Goal: Task Accomplishment & Management: Manage account settings

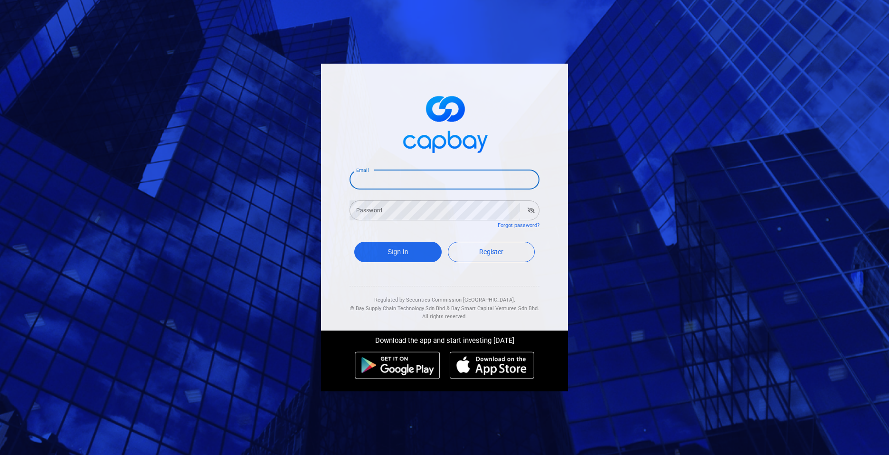
click at [410, 171] on input "Email" at bounding box center [445, 180] width 190 height 20
type input "[EMAIL_ADDRESS][DOMAIN_NAME]"
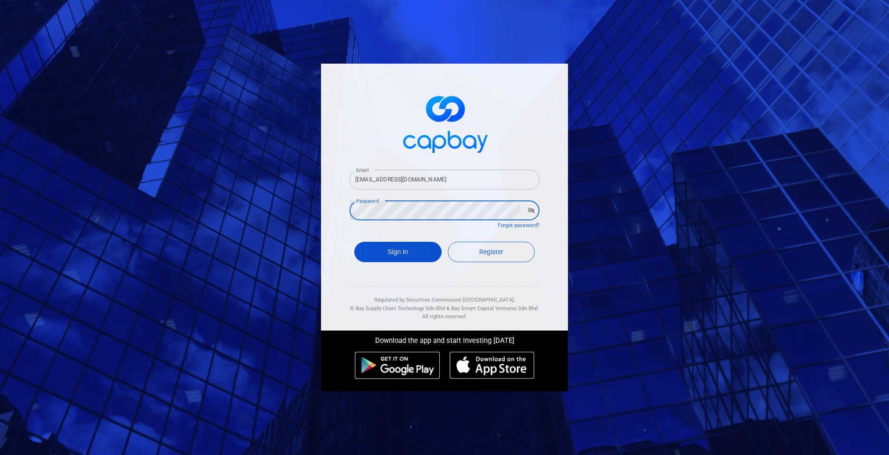
click at [404, 254] on button "Sign In" at bounding box center [397, 252] width 87 height 20
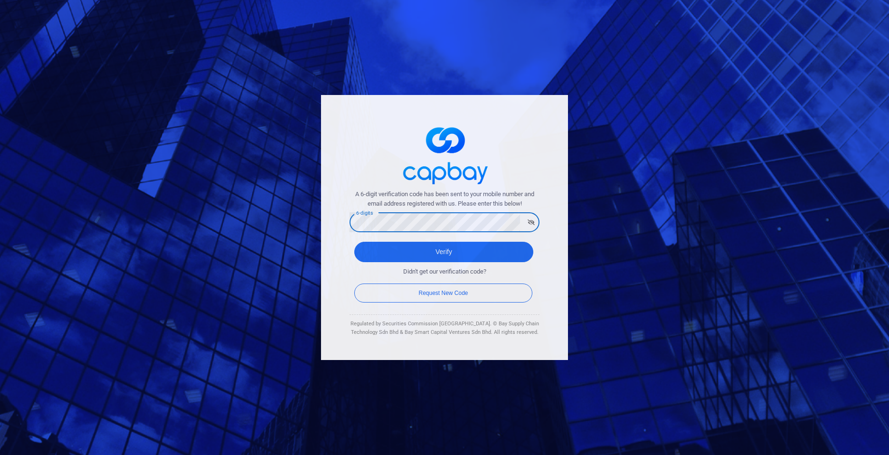
click at [354, 242] on button "Verify" at bounding box center [443, 252] width 179 height 20
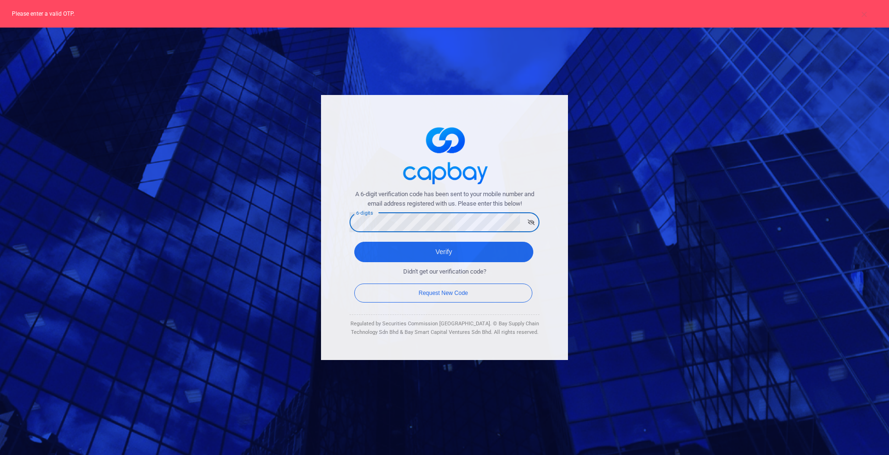
click at [354, 242] on button "Verify" at bounding box center [443, 252] width 179 height 20
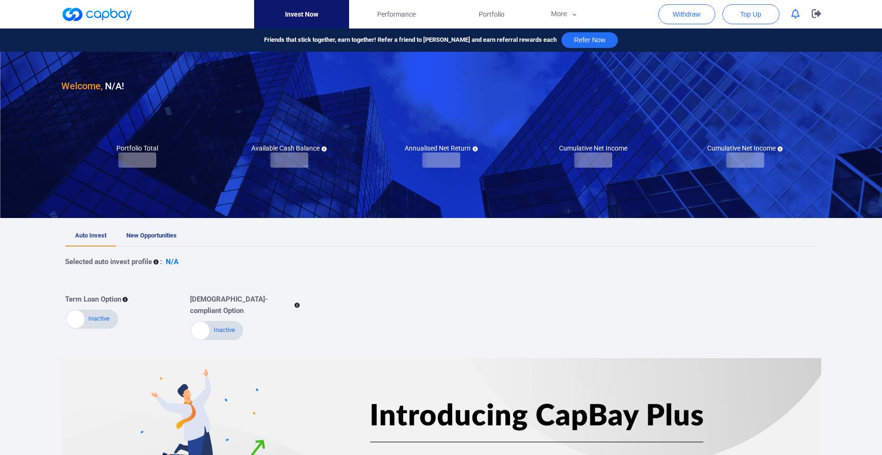
checkbox input "true"
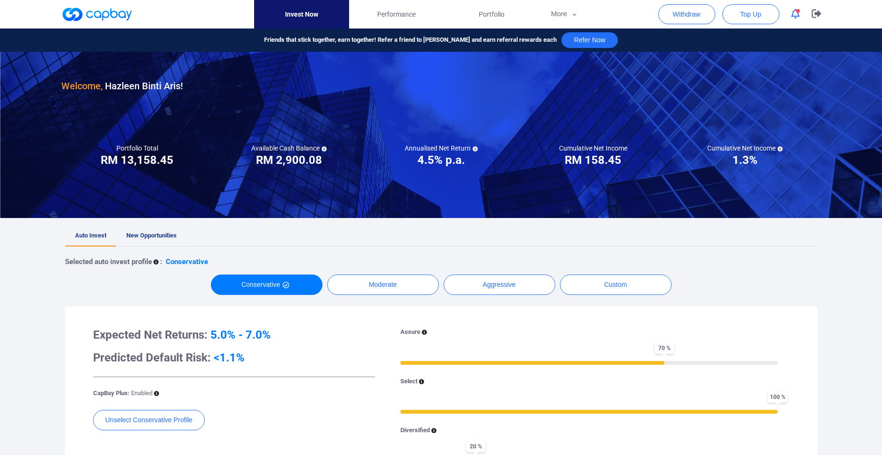
click at [151, 237] on span "New Opportunities" at bounding box center [151, 235] width 50 height 7
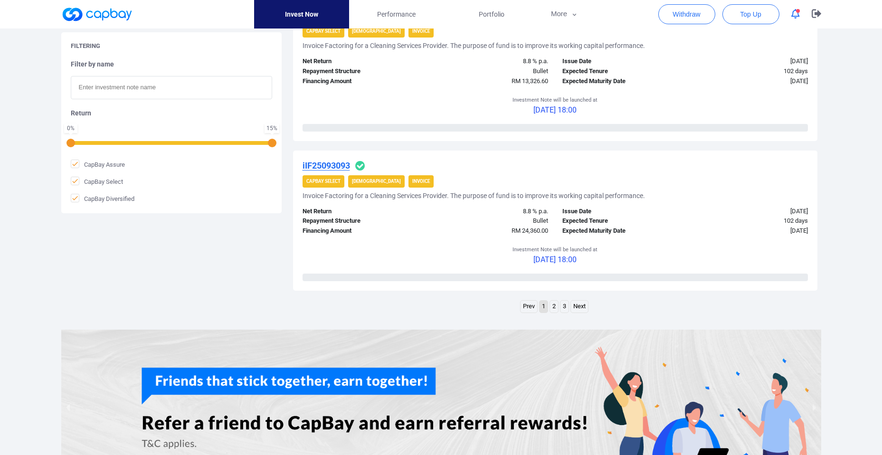
scroll to position [1434, 0]
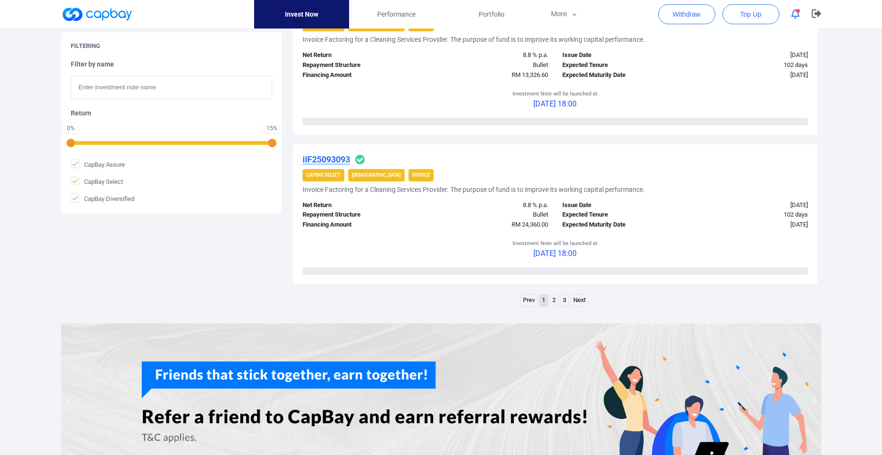
click at [552, 300] on link "2" at bounding box center [554, 300] width 8 height 12
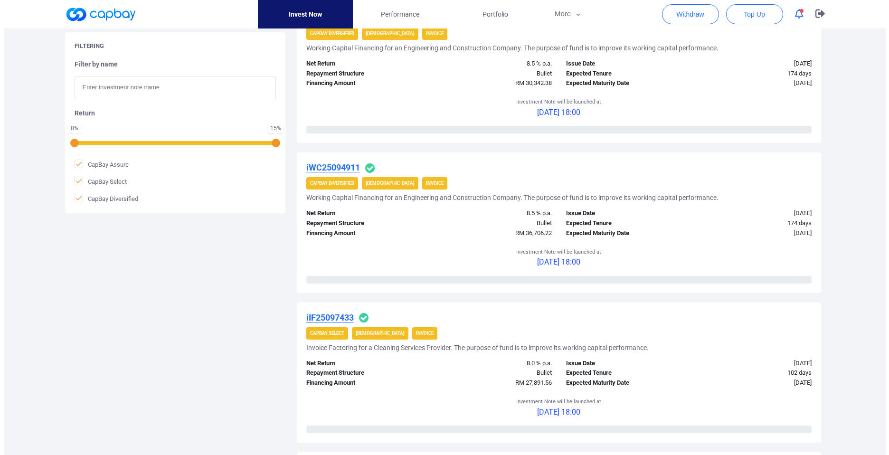
scroll to position [819, 0]
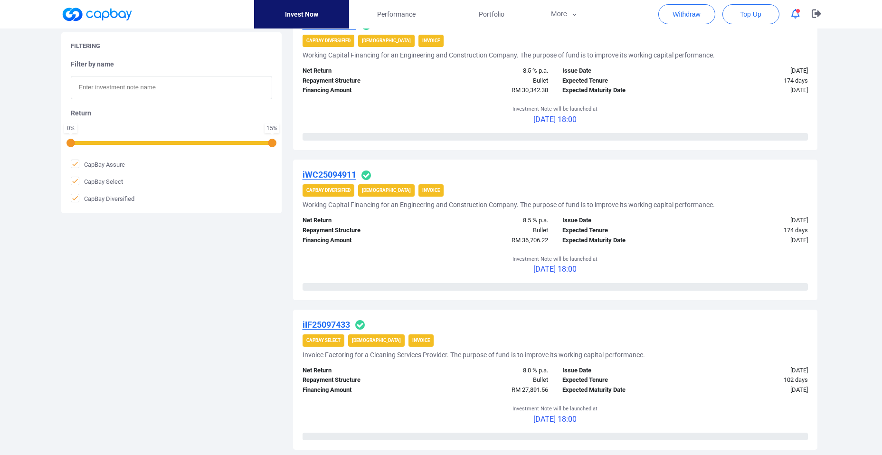
click at [335, 175] on u "iWC25094911" at bounding box center [330, 175] width 54 height 10
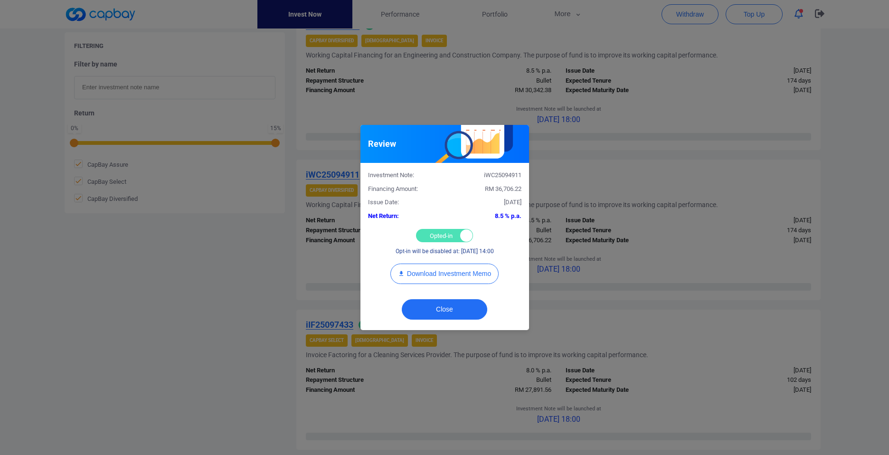
click at [433, 237] on div "Opted-in Opted-out" at bounding box center [444, 235] width 57 height 13
checkbox input "false"
click at [435, 310] on button "Close" at bounding box center [444, 309] width 85 height 20
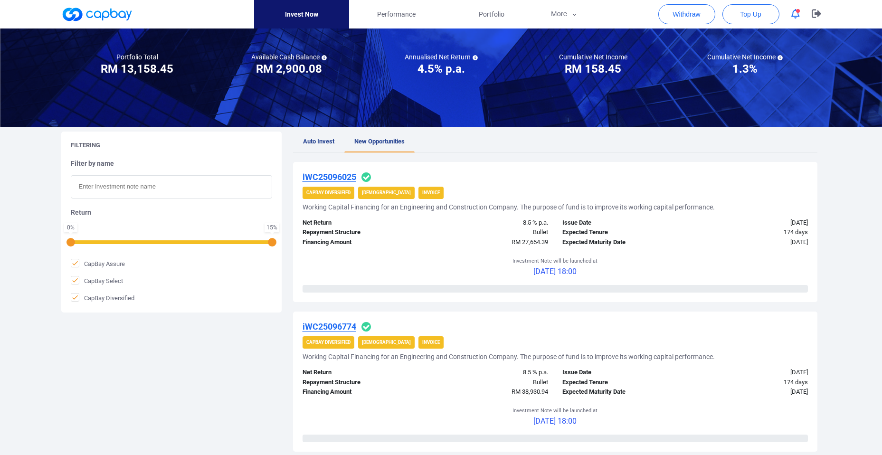
scroll to position [136, 0]
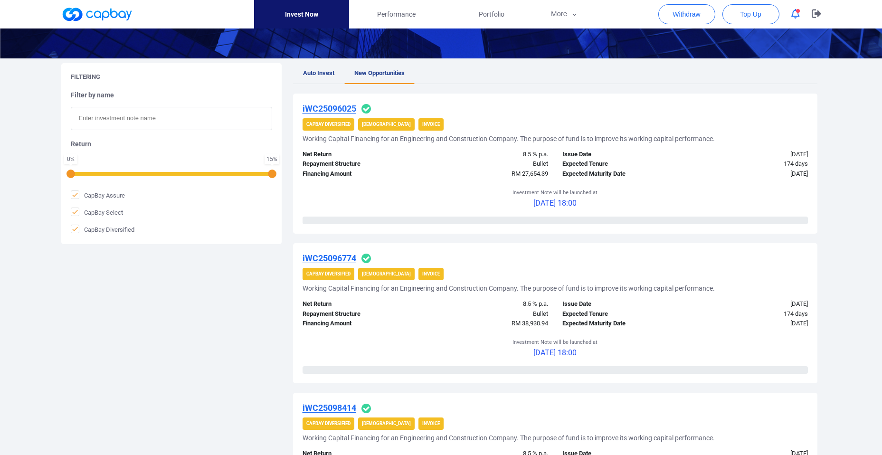
click at [334, 104] on u "iWC25096025" at bounding box center [330, 109] width 54 height 10
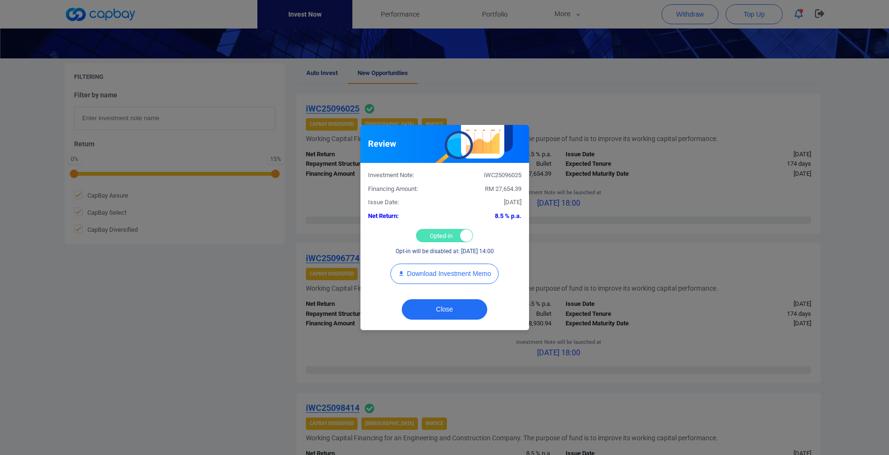
click at [427, 237] on div "Opted-in Opted-out" at bounding box center [444, 235] width 57 height 13
checkbox input "false"
click at [447, 306] on button "Close" at bounding box center [444, 309] width 85 height 20
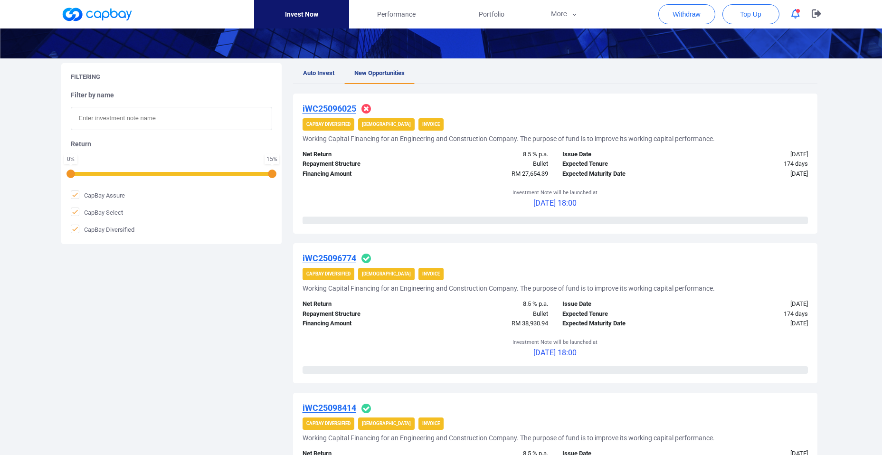
click at [340, 256] on u "iWC25096774" at bounding box center [330, 258] width 54 height 10
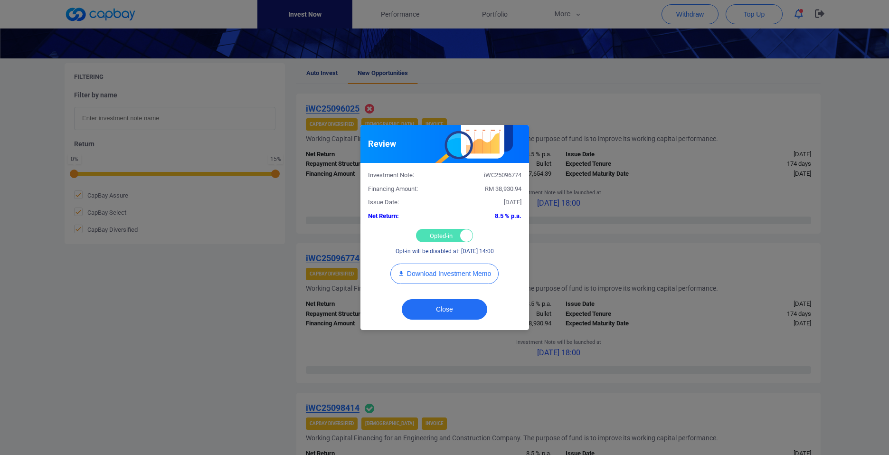
click at [442, 237] on div "Opted-in Opted-out" at bounding box center [444, 235] width 57 height 13
checkbox input "false"
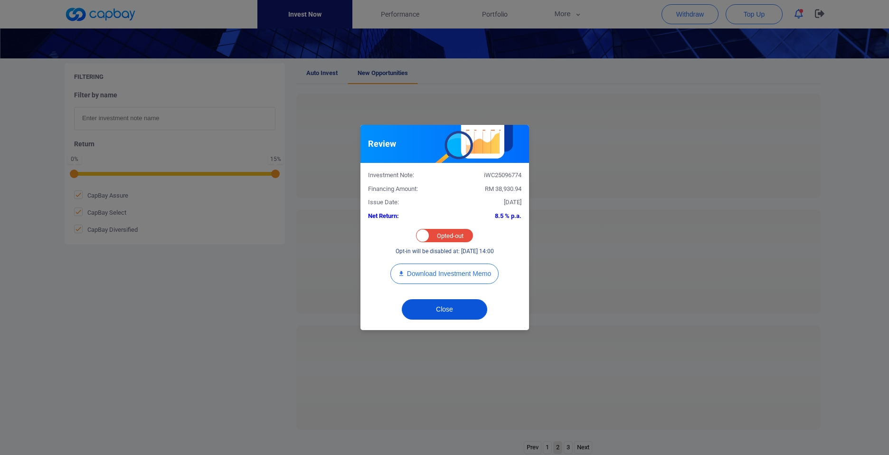
click at [441, 315] on button "Close" at bounding box center [444, 309] width 85 height 20
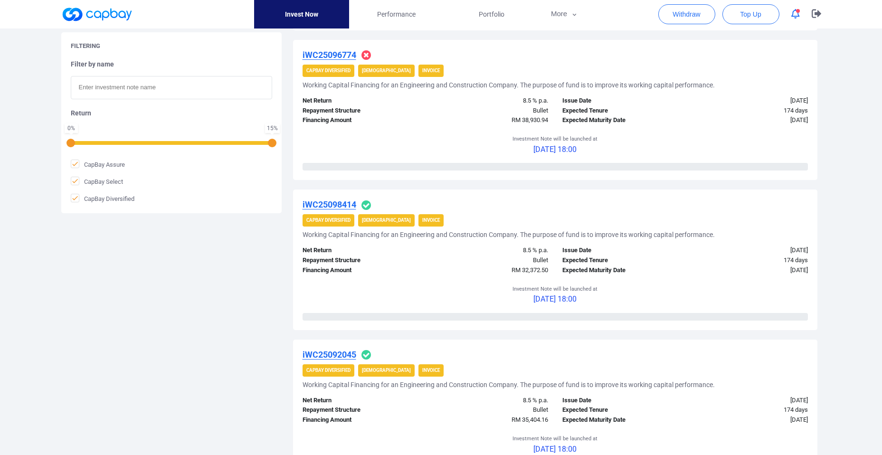
scroll to position [341, 0]
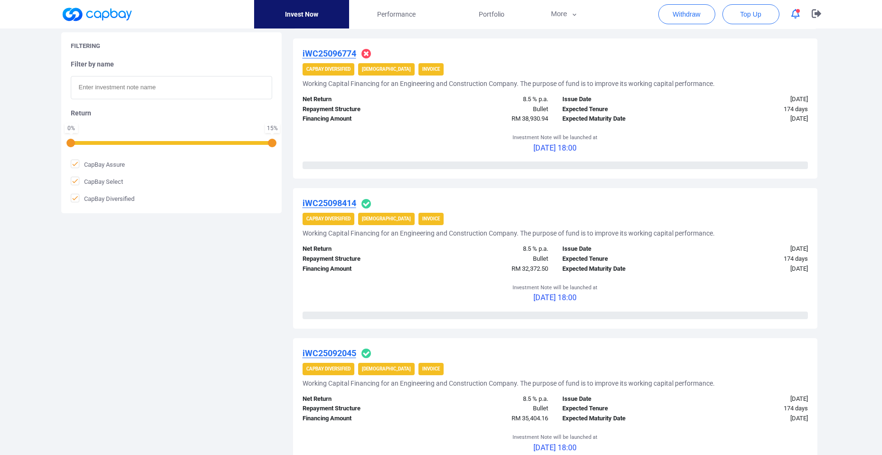
click at [335, 205] on u "iWC25098414" at bounding box center [330, 203] width 54 height 10
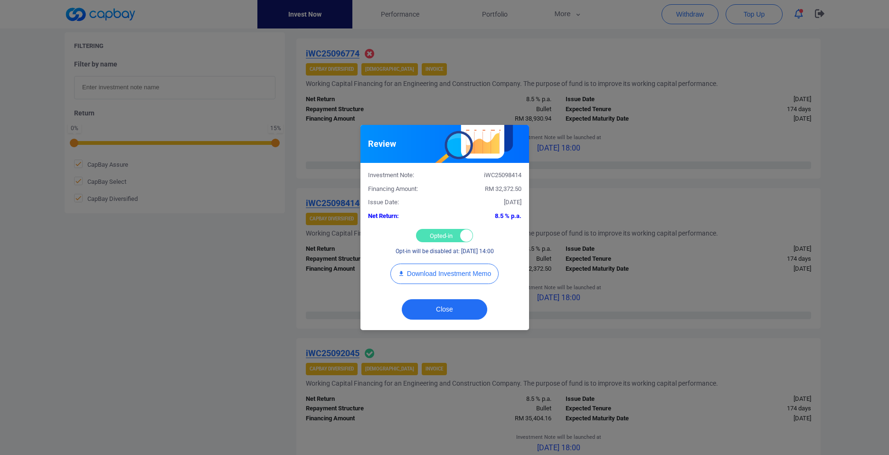
click at [432, 239] on div "Opted-in Opted-out" at bounding box center [444, 235] width 57 height 13
checkbox input "false"
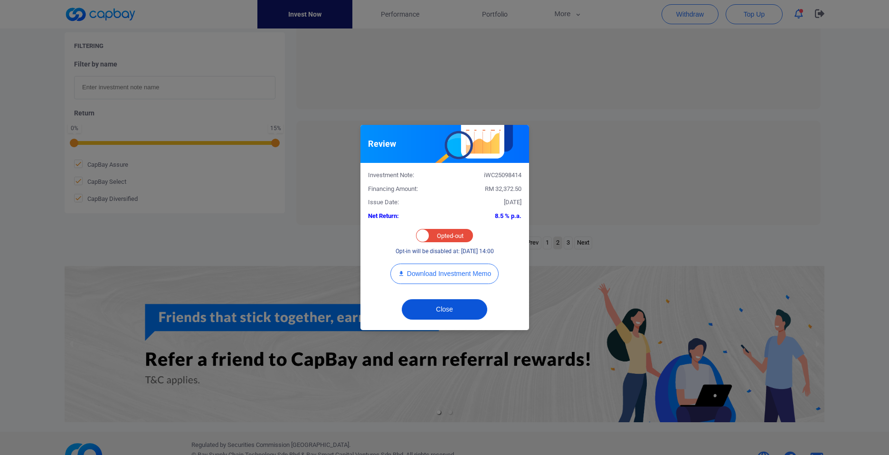
click at [446, 312] on button "Close" at bounding box center [444, 309] width 85 height 20
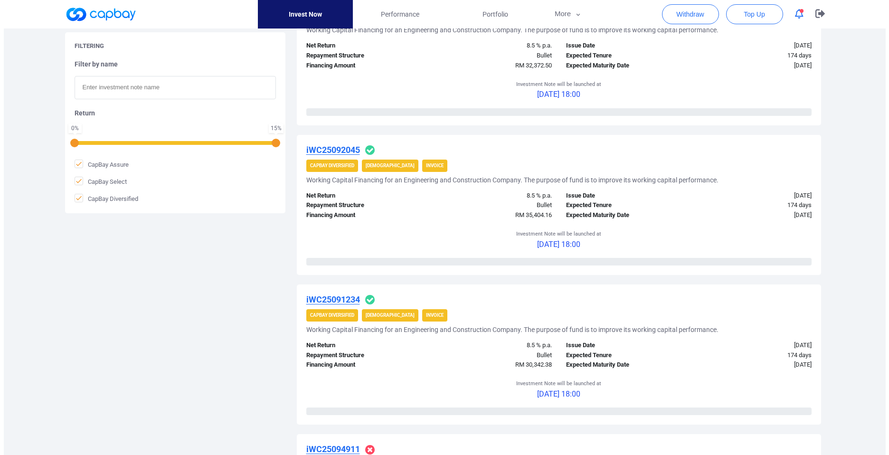
scroll to position [546, 0]
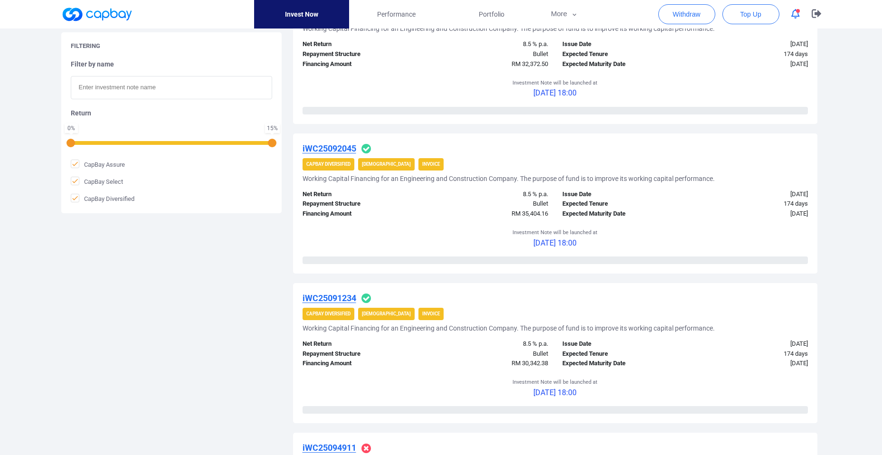
click at [334, 148] on u "iWC25092045" at bounding box center [330, 148] width 54 height 10
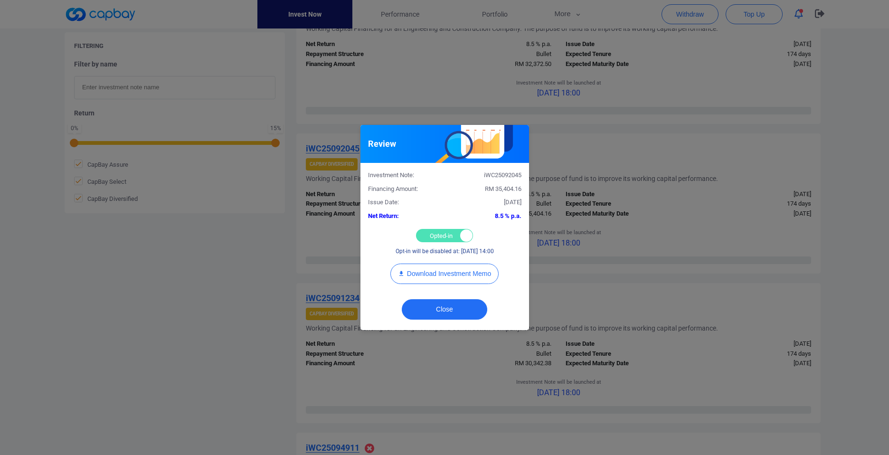
click at [437, 239] on div "Opted-in Opted-out" at bounding box center [444, 235] width 57 height 13
checkbox input "false"
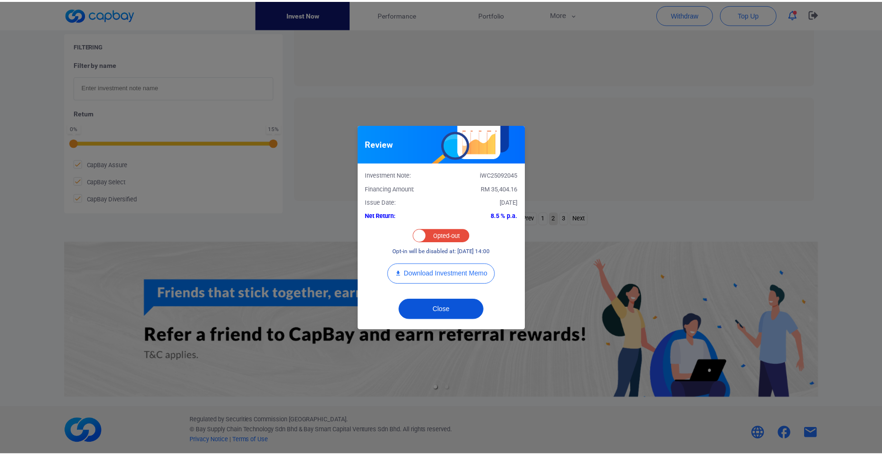
scroll to position [365, 0]
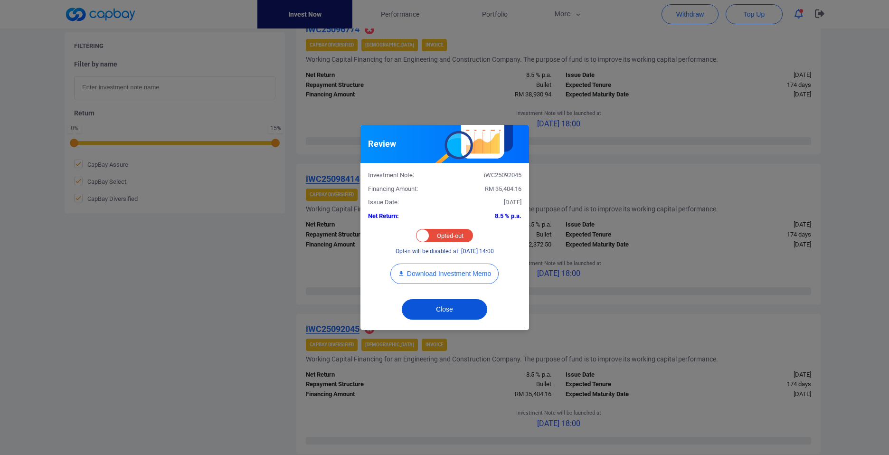
click at [444, 304] on button "Close" at bounding box center [444, 309] width 85 height 20
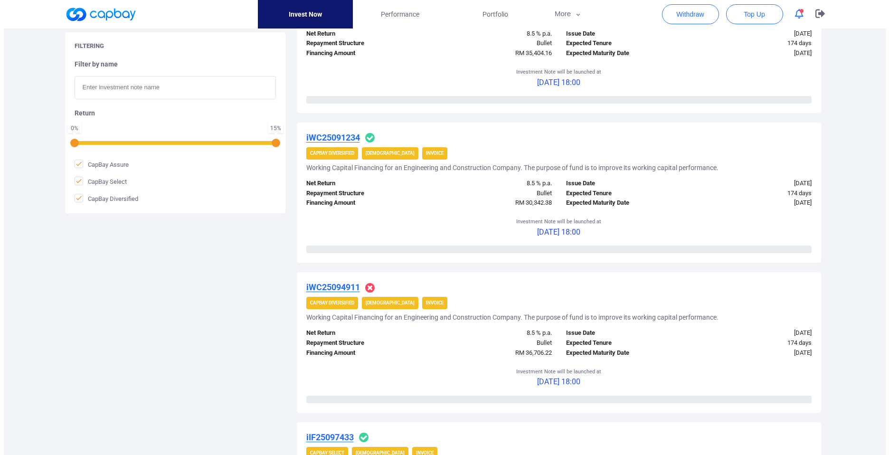
scroll to position [707, 0]
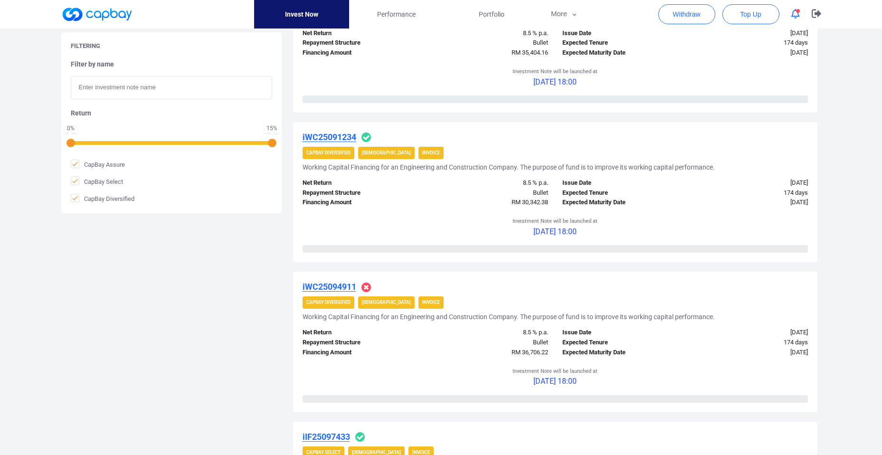
click at [342, 137] on u "iWC25091234" at bounding box center [330, 137] width 54 height 10
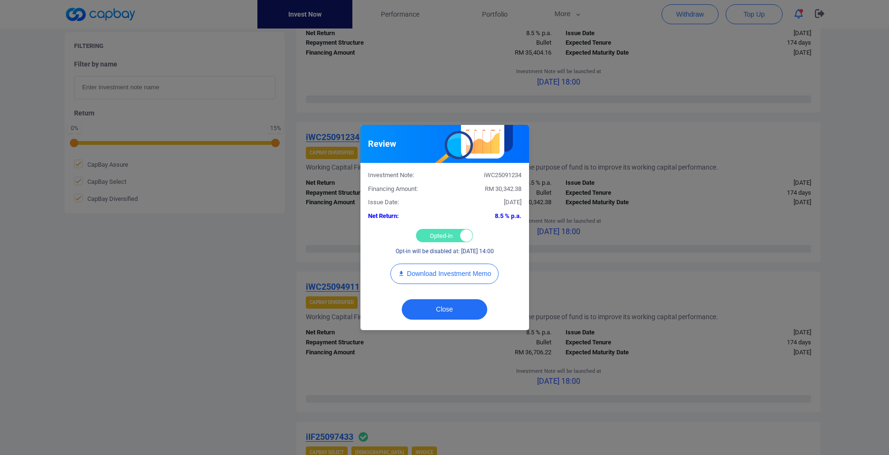
click at [434, 236] on div "Opted-in Opted-out" at bounding box center [444, 235] width 57 height 13
checkbox input "false"
click at [446, 307] on button "Close" at bounding box center [444, 309] width 85 height 20
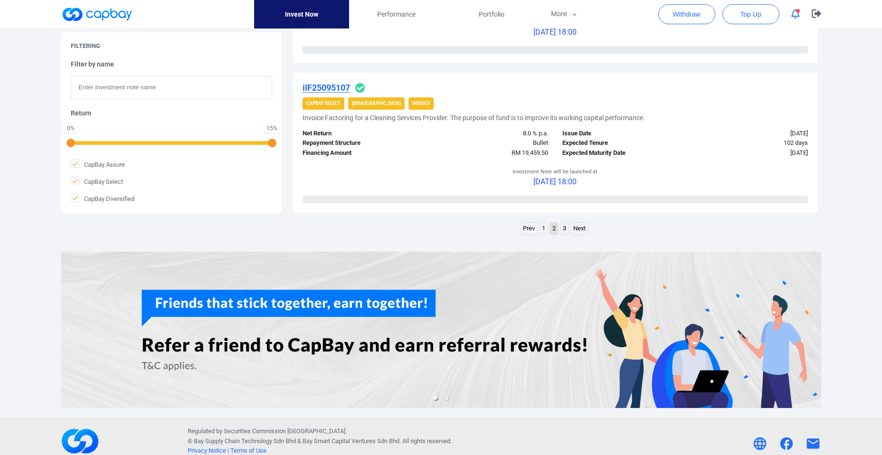
scroll to position [1515, 0]
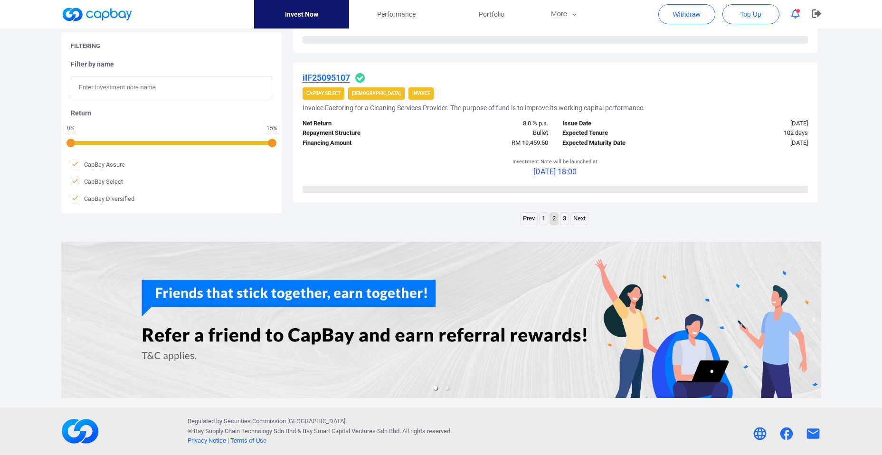
click at [564, 220] on link "3" at bounding box center [564, 219] width 8 height 12
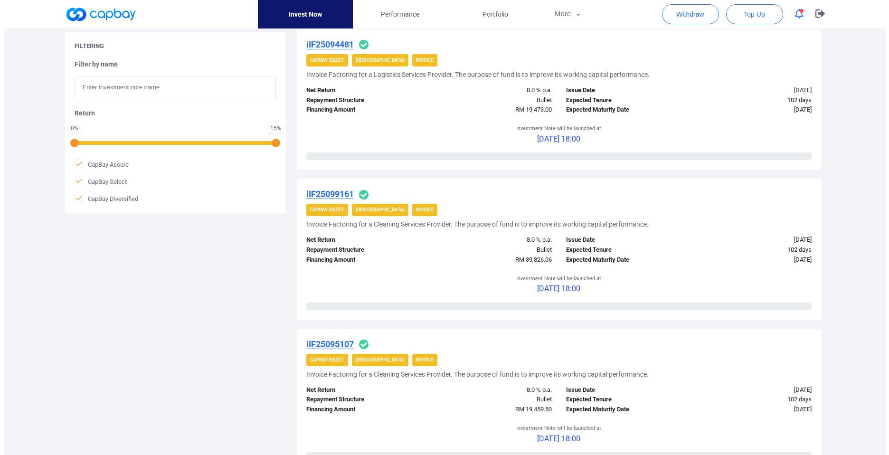
scroll to position [916, 0]
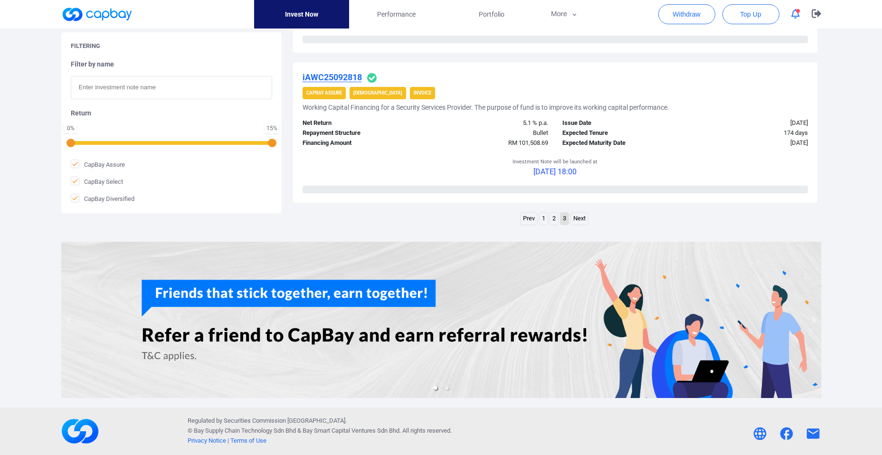
click at [343, 80] on u "iAWC25092818" at bounding box center [332, 77] width 59 height 10
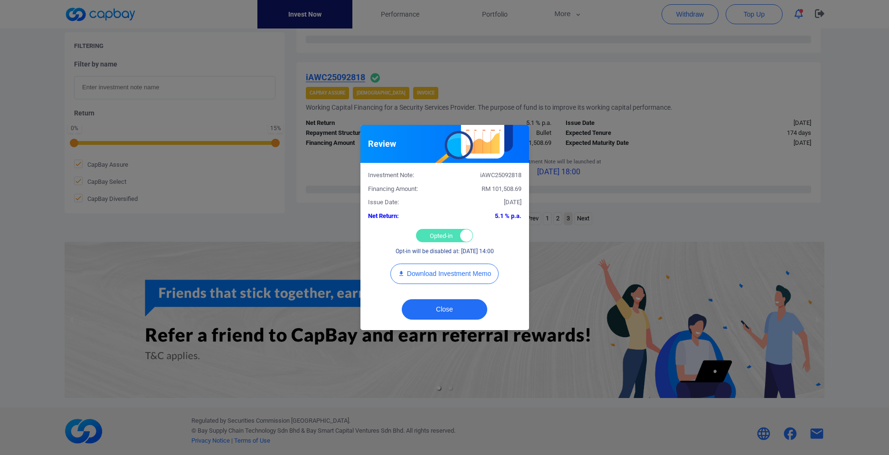
click at [430, 237] on div "Opted-in Opted-out" at bounding box center [444, 235] width 57 height 13
checkbox input "false"
click at [443, 309] on button "Close" at bounding box center [444, 309] width 85 height 20
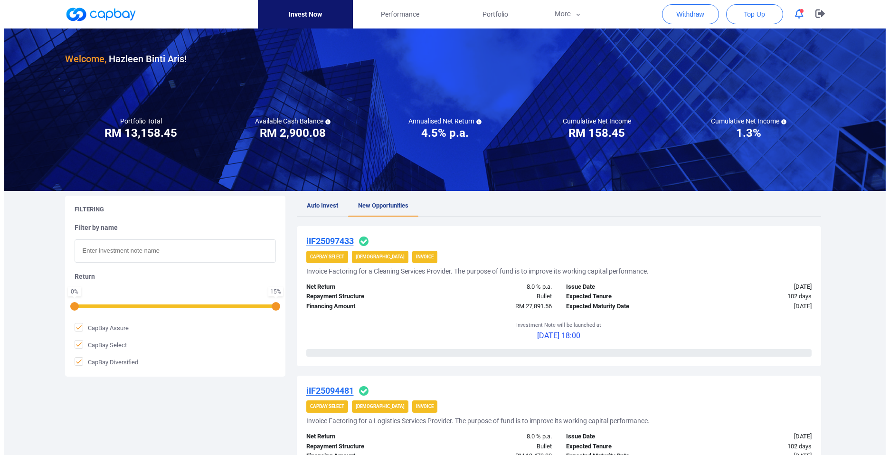
scroll to position [0, 0]
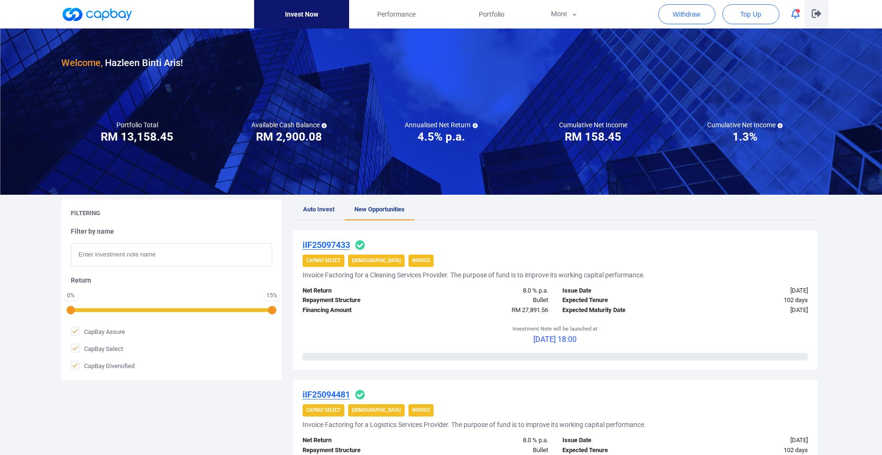
click at [818, 16] on icon "button" at bounding box center [816, 13] width 9 height 9
